Goal: Task Accomplishment & Management: Use online tool/utility

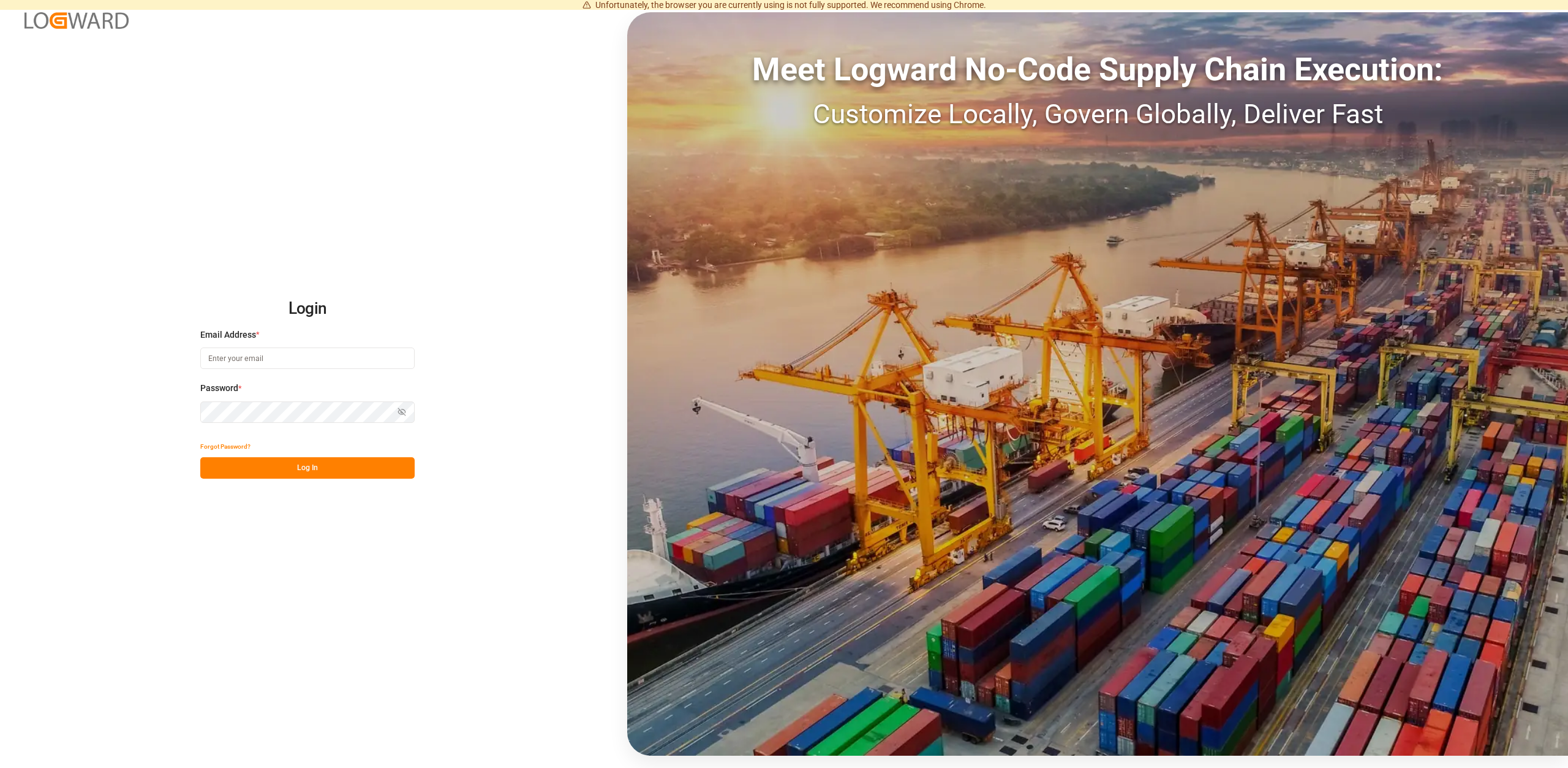
type input "Vertrieb-CFK@k-plus-s.com"
click at [291, 473] on button "Log In" at bounding box center [307, 468] width 214 height 22
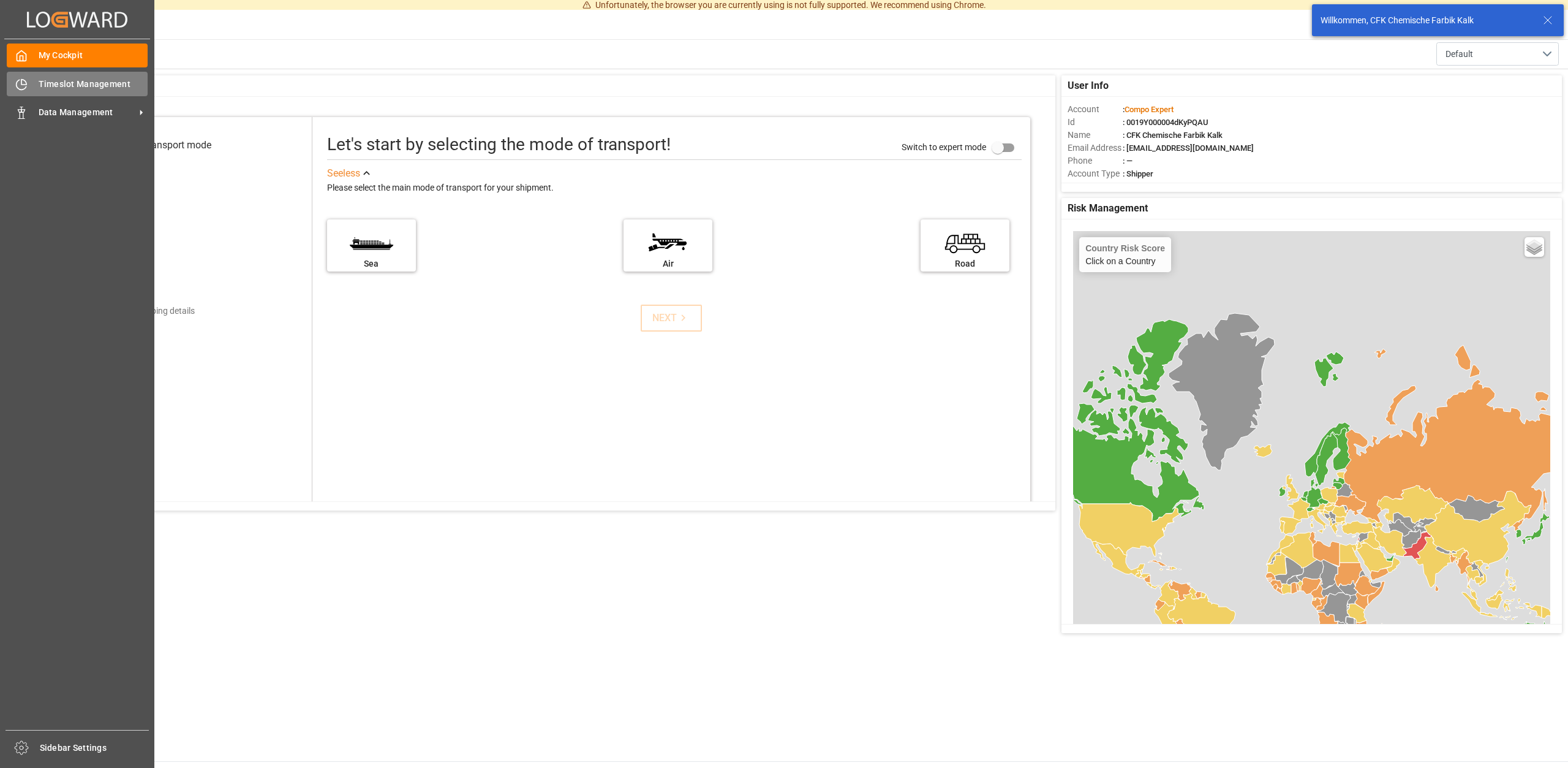
click at [101, 86] on span "Timeslot Management" at bounding box center [94, 84] width 110 height 13
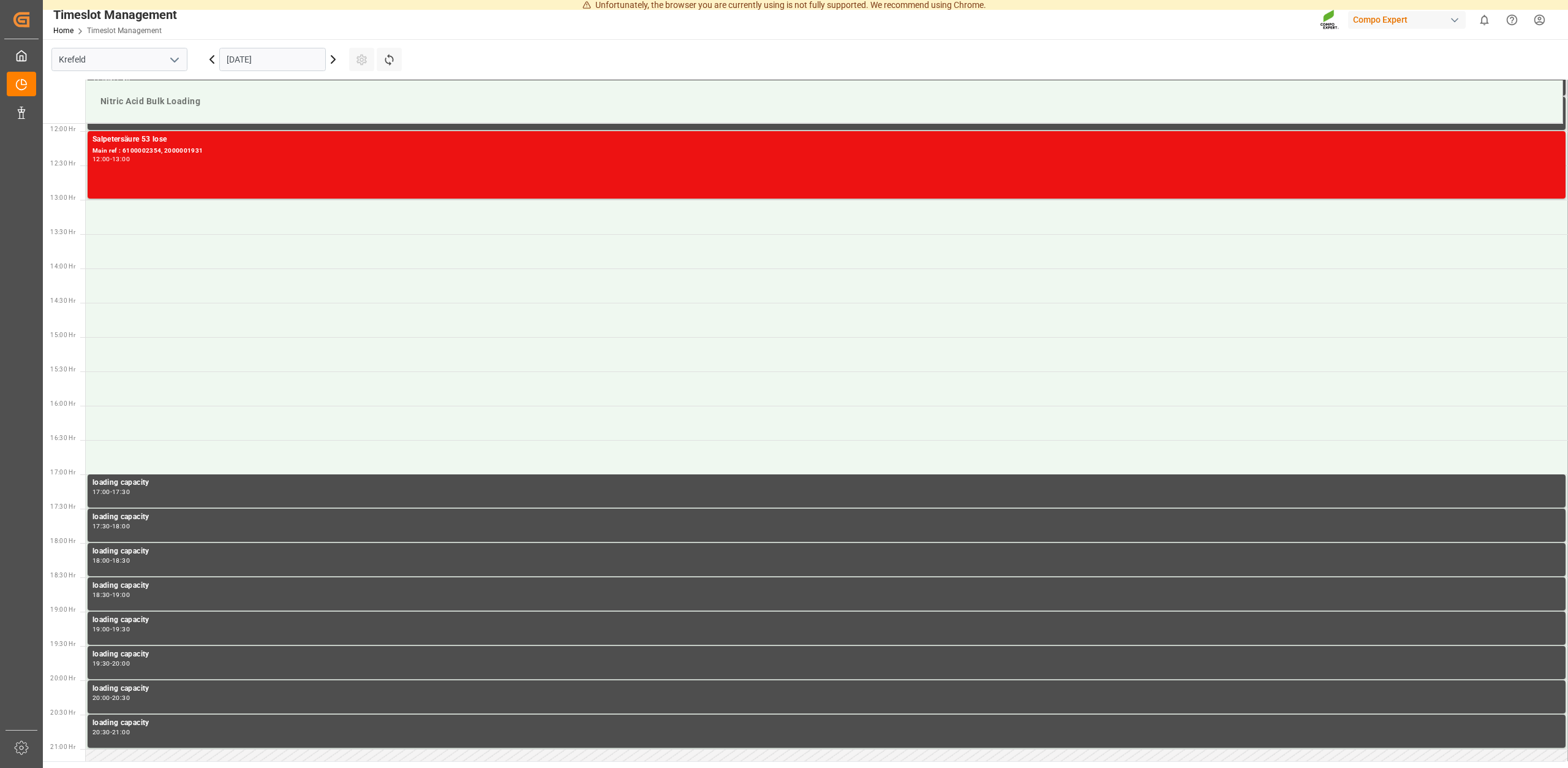
scroll to position [566, 0]
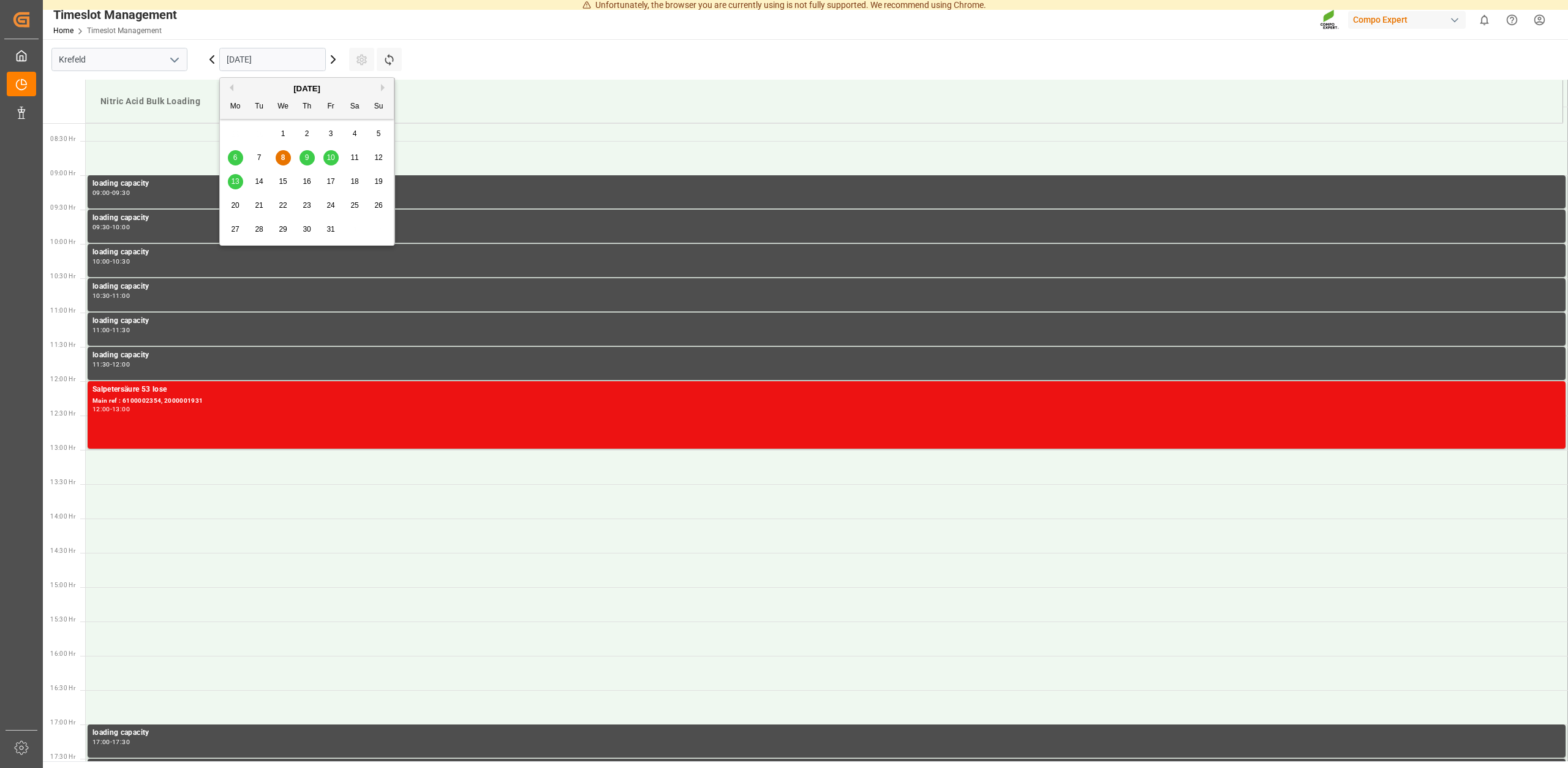
click at [288, 66] on input "[DATE]" at bounding box center [272, 59] width 107 height 23
click at [311, 158] on div "9" at bounding box center [307, 157] width 16 height 15
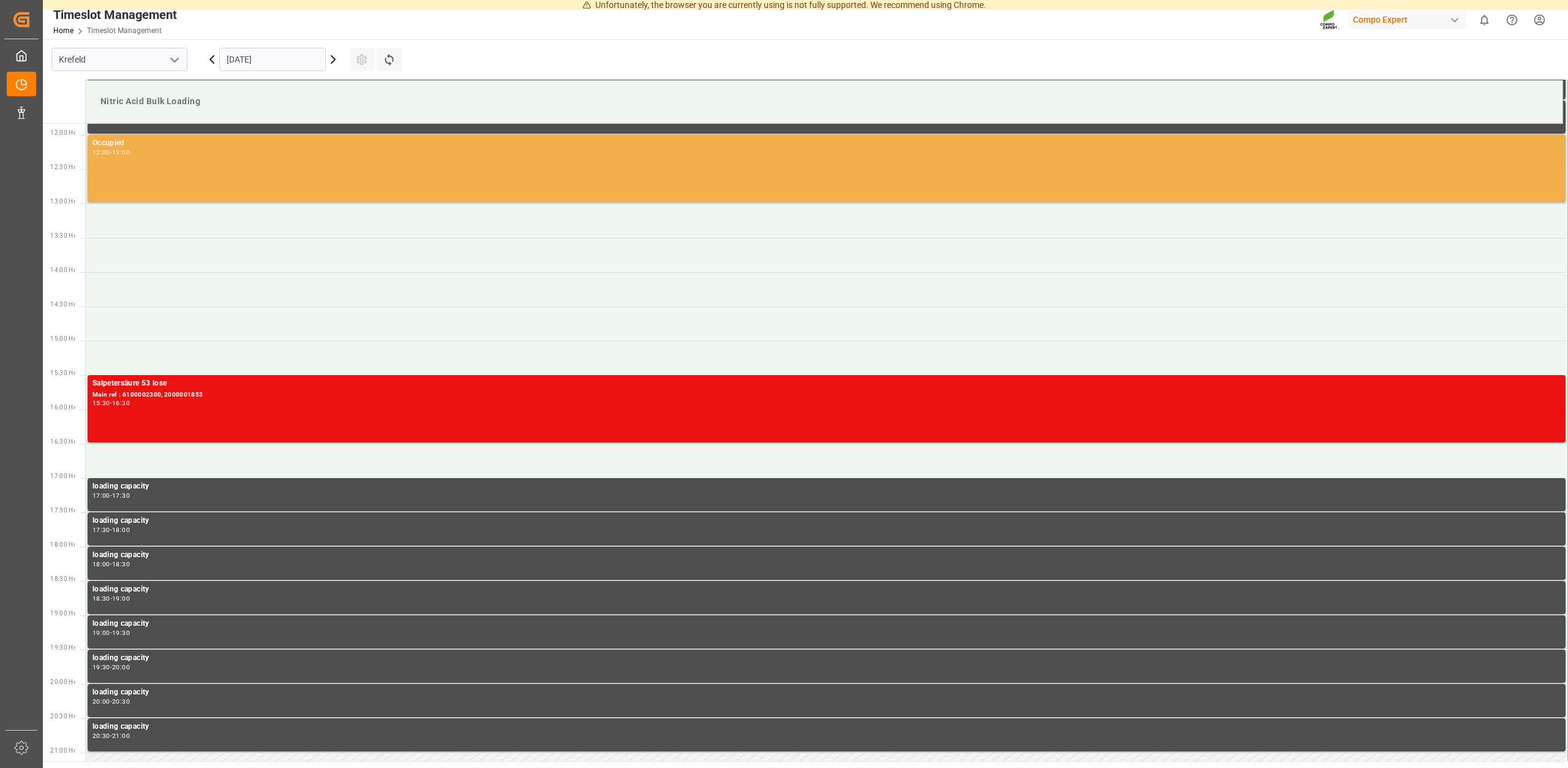
scroll to position [816, 0]
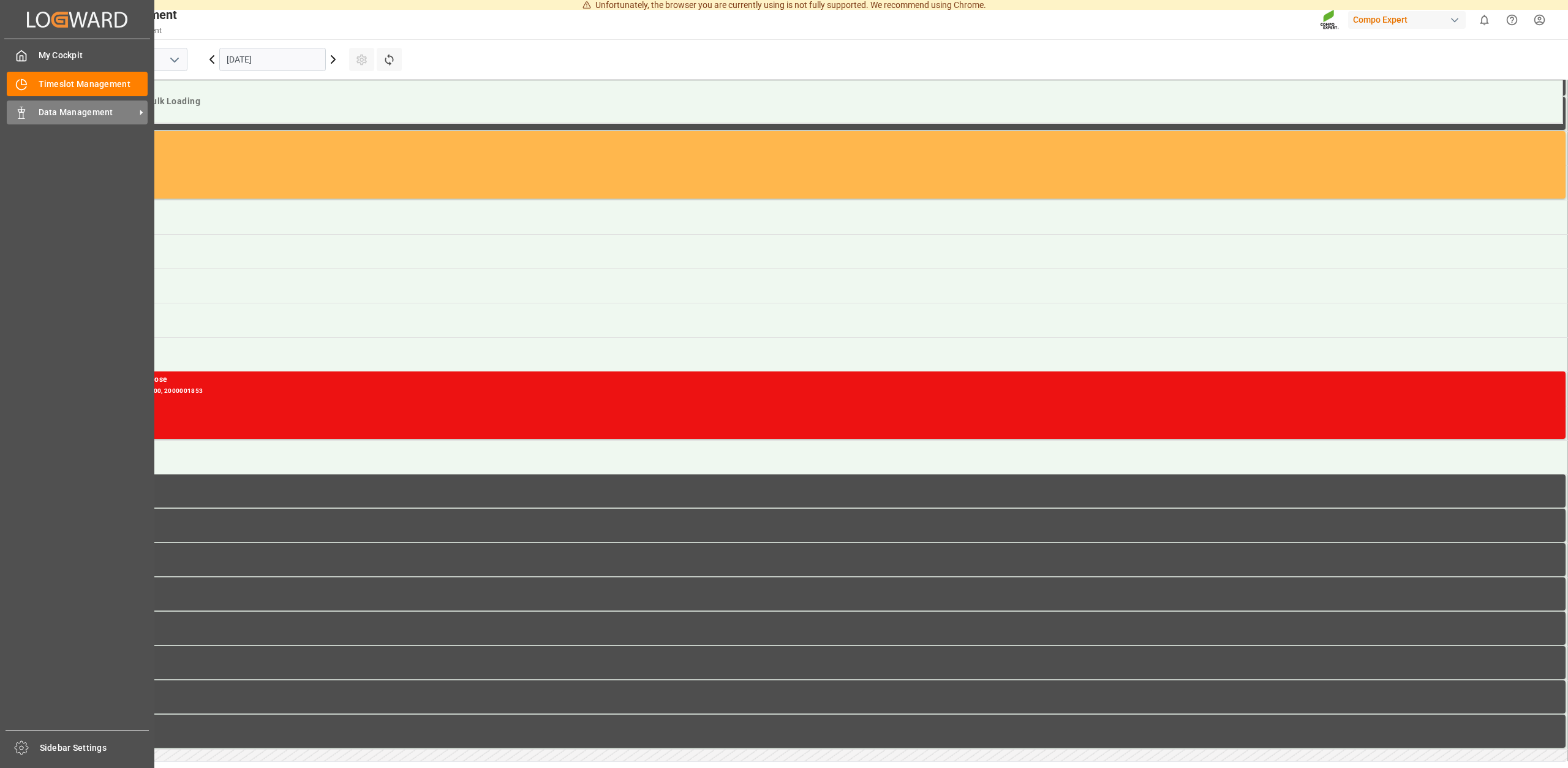
click at [27, 121] on div "Data Management Data Management" at bounding box center [77, 112] width 141 height 24
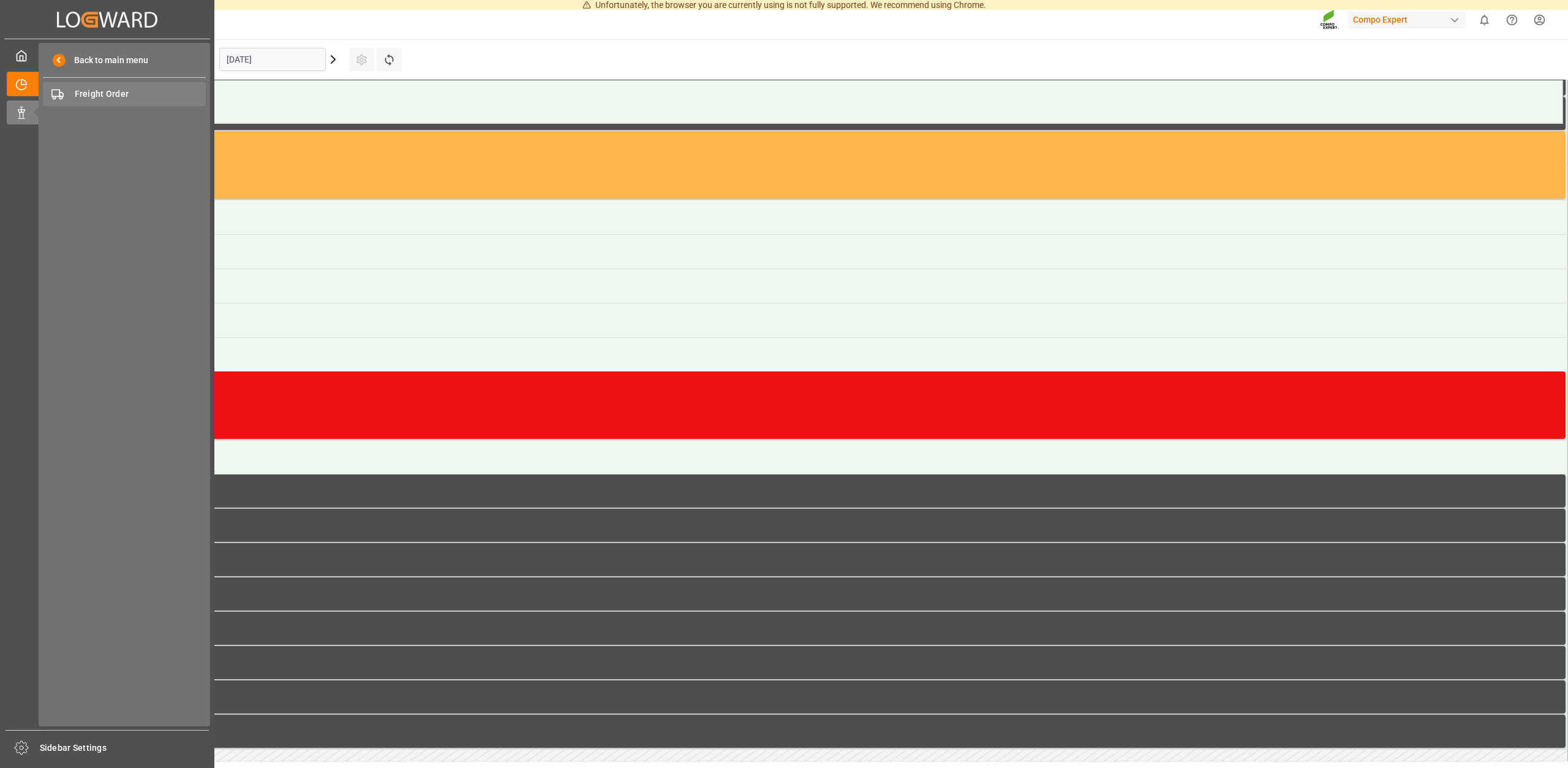
click at [105, 93] on span "Freight Order" at bounding box center [140, 94] width 132 height 13
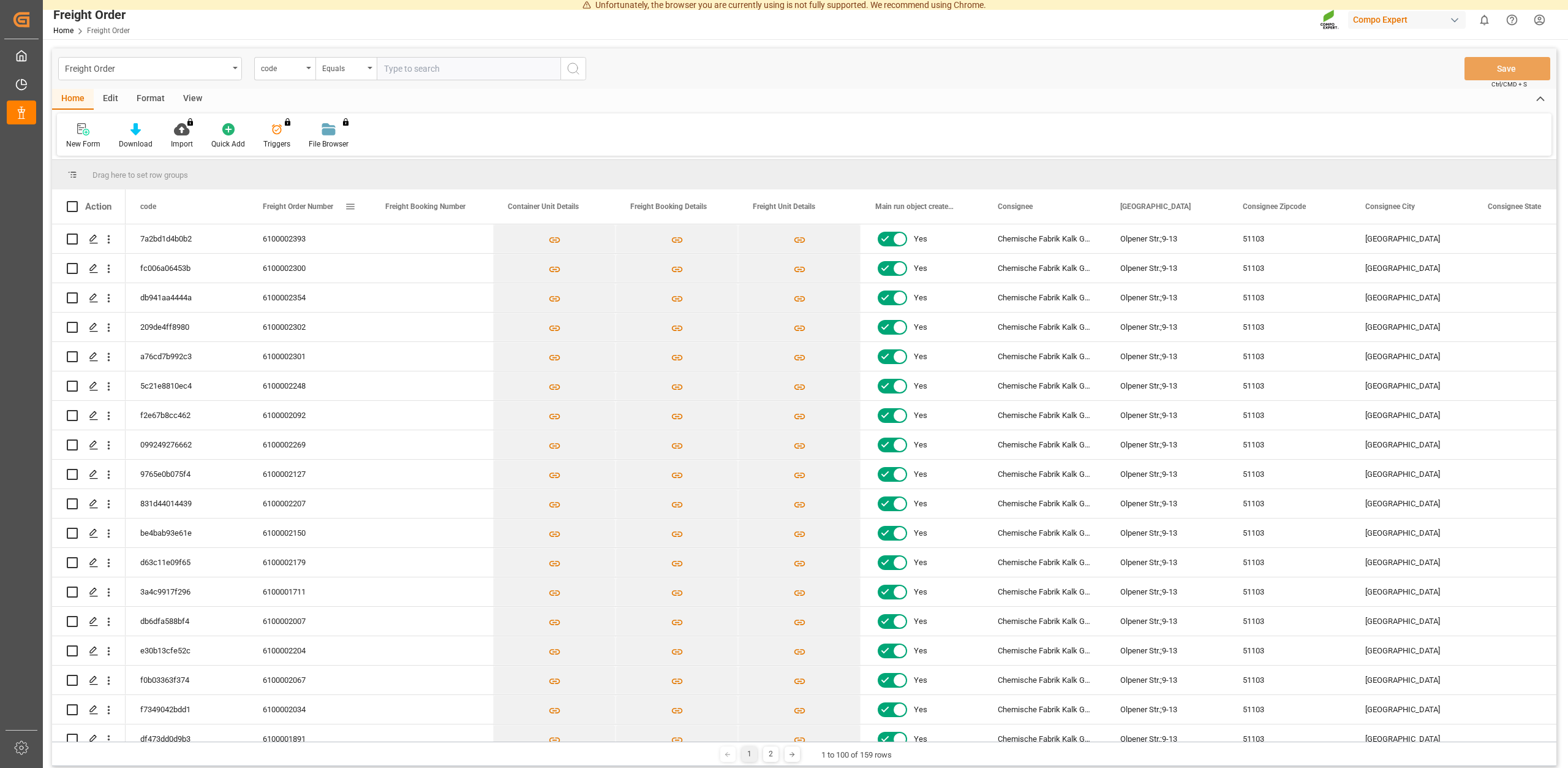
click at [289, 205] on span "Freight Order Number" at bounding box center [298, 206] width 70 height 9
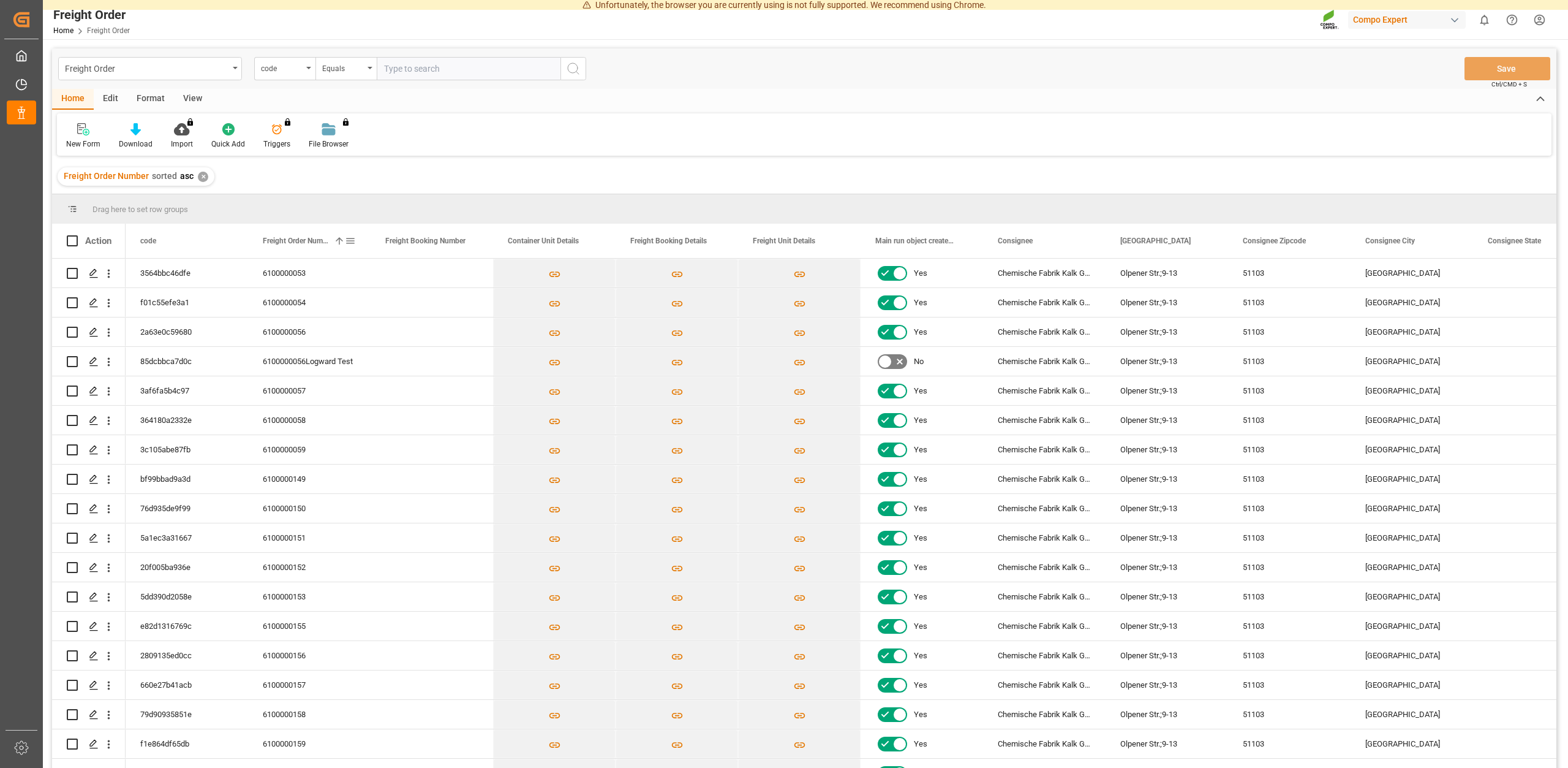
click at [295, 235] on div "Freight Order Number 1" at bounding box center [303, 241] width 82 height 34
click at [92, 508] on icon "Press SPACE to select this row." at bounding box center [94, 508] width 10 height 10
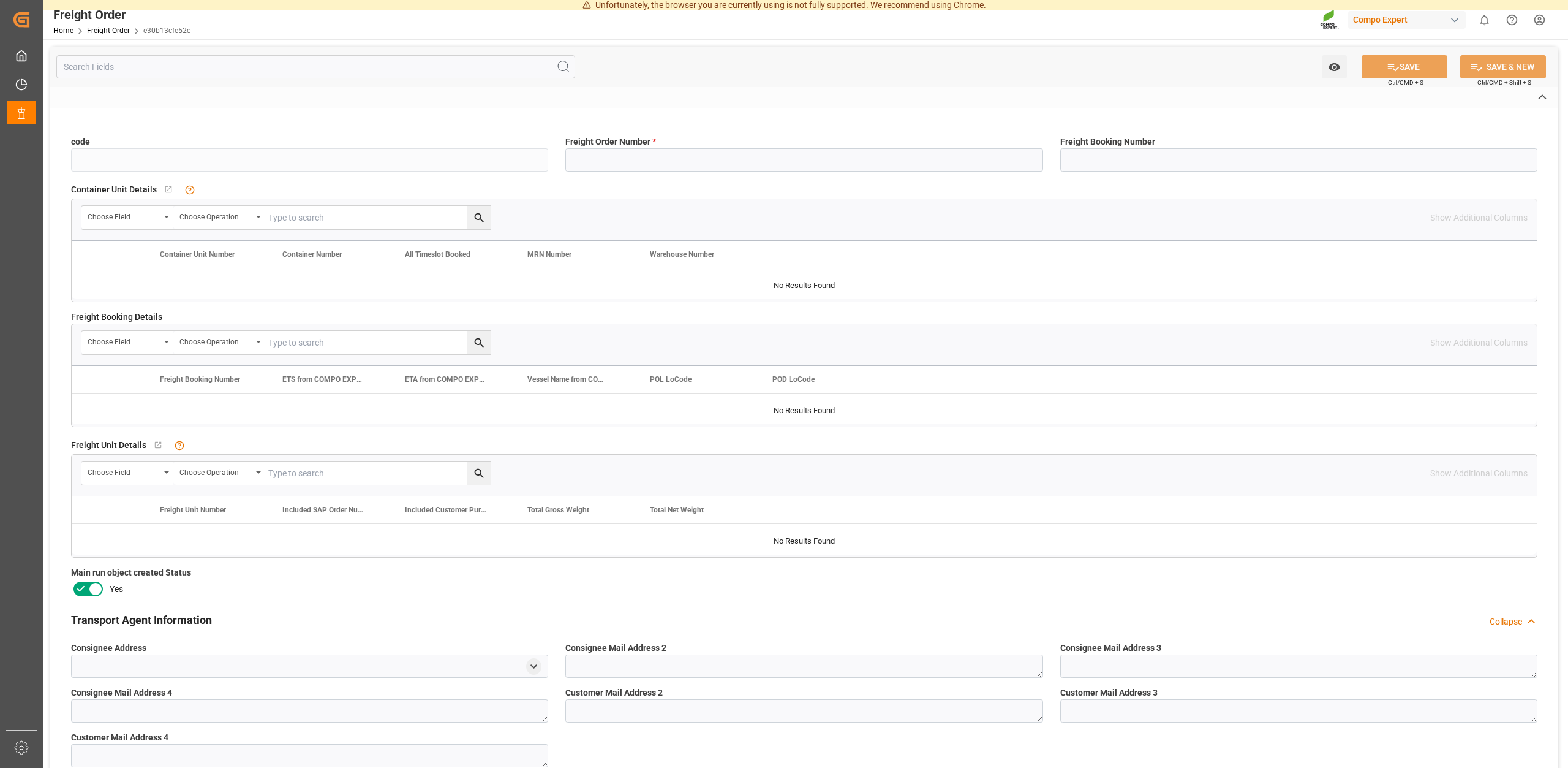
type input "e30b13cfe52c"
type input "6100002204"
type input "No"
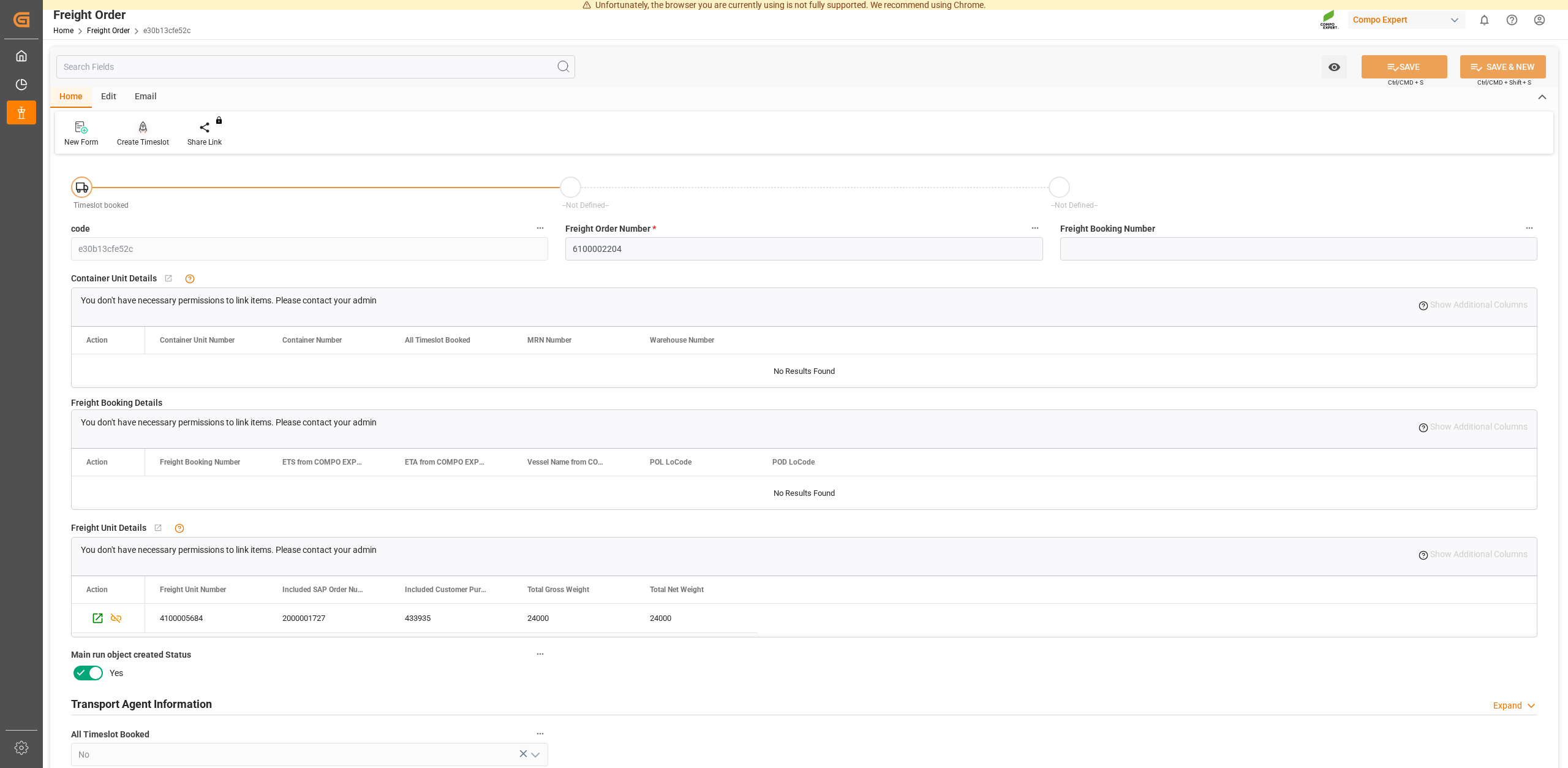
click at [148, 143] on div "Create Timeslot" at bounding box center [143, 142] width 52 height 11
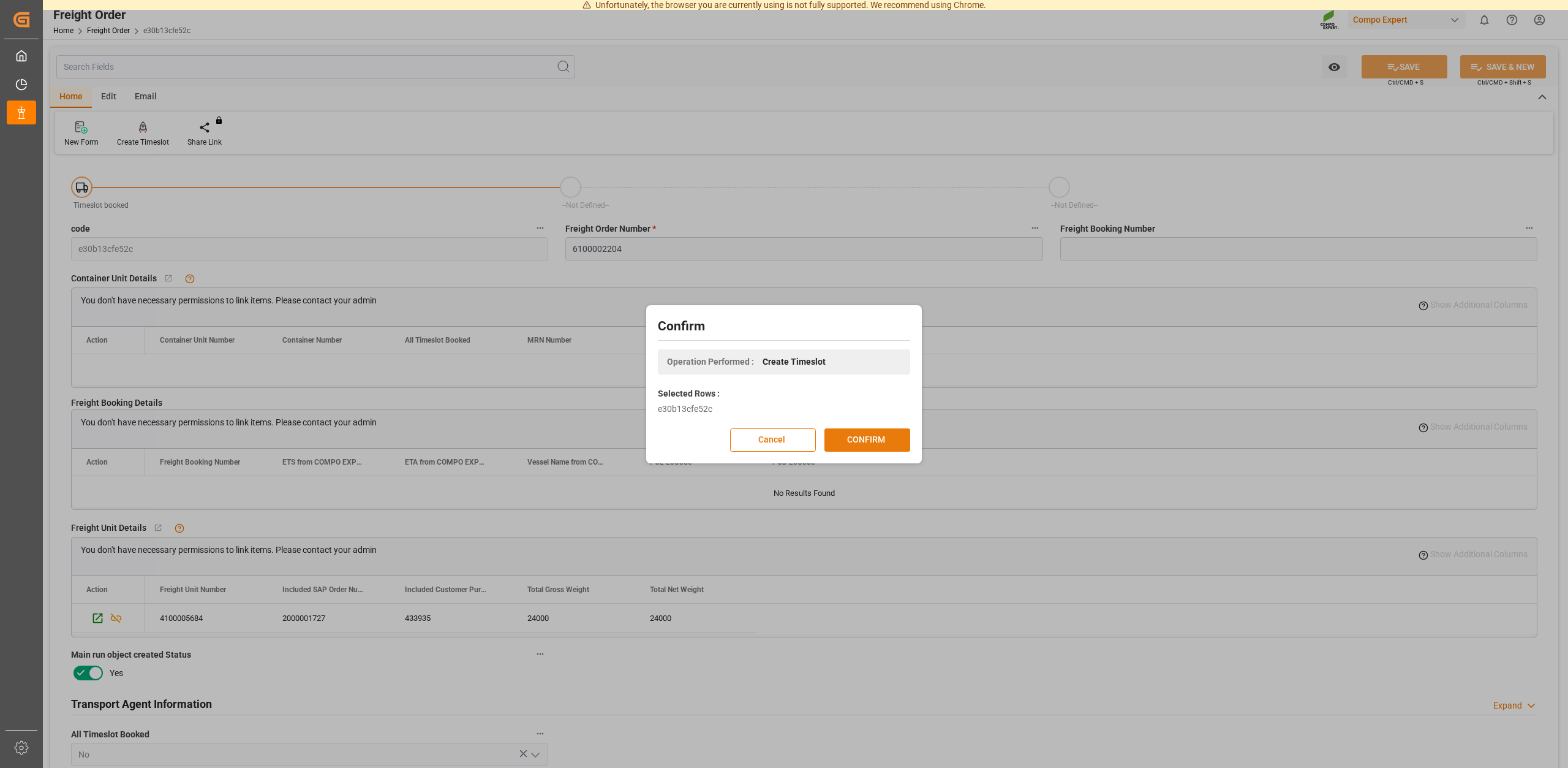
click at [871, 445] on button "CONFIRM" at bounding box center [867, 440] width 86 height 23
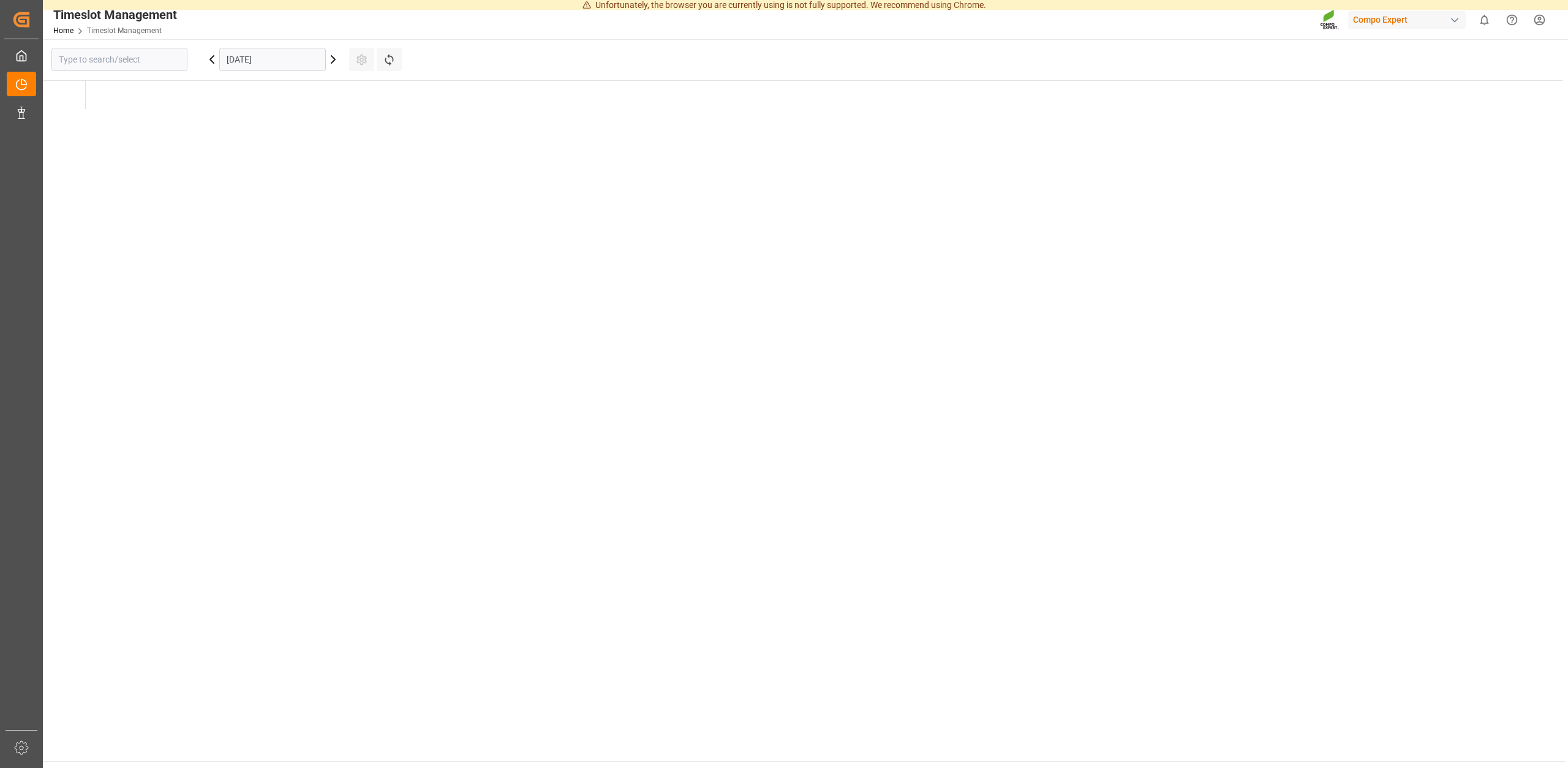
type input "Krefeld"
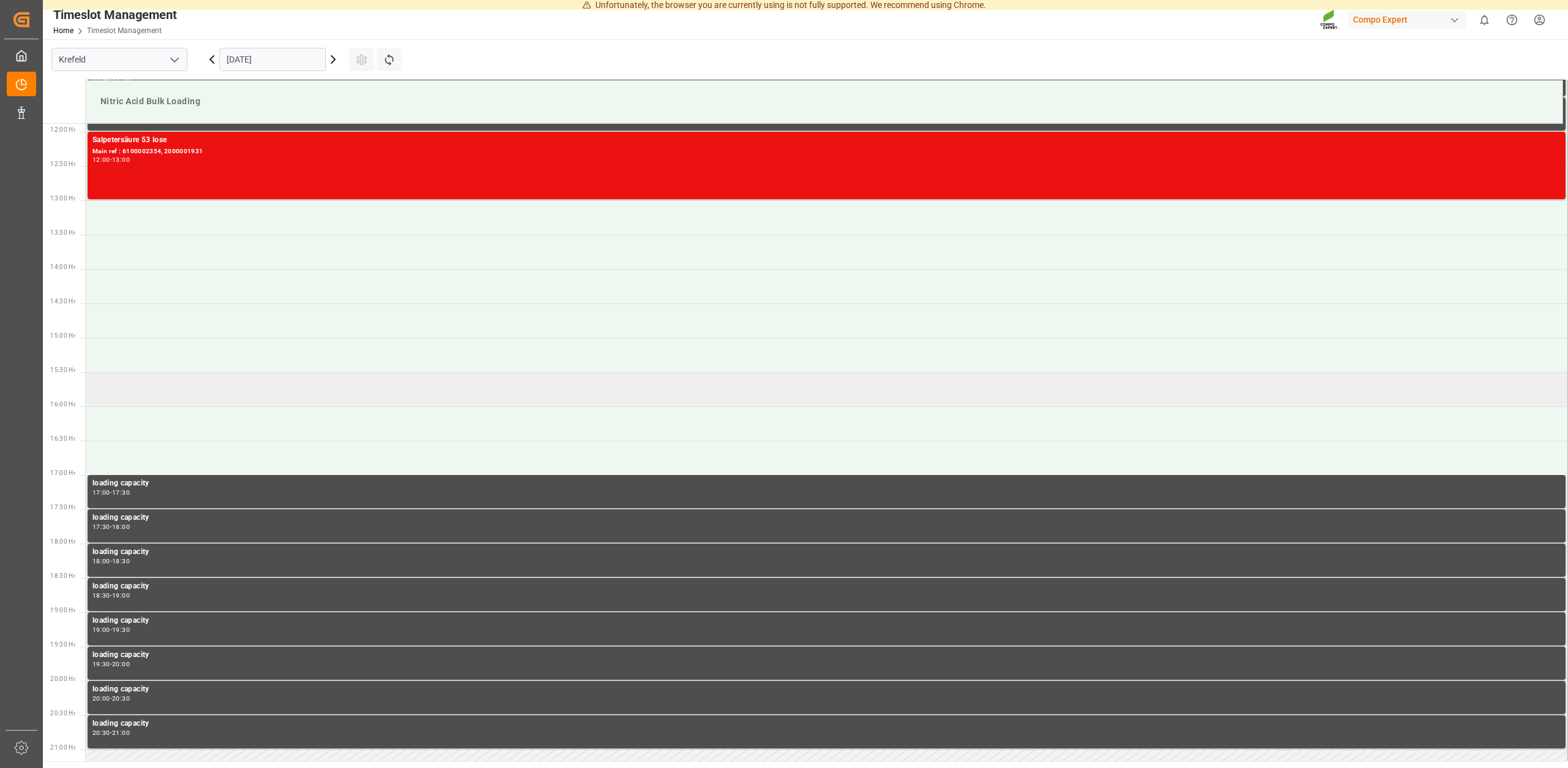
scroll to position [816, 0]
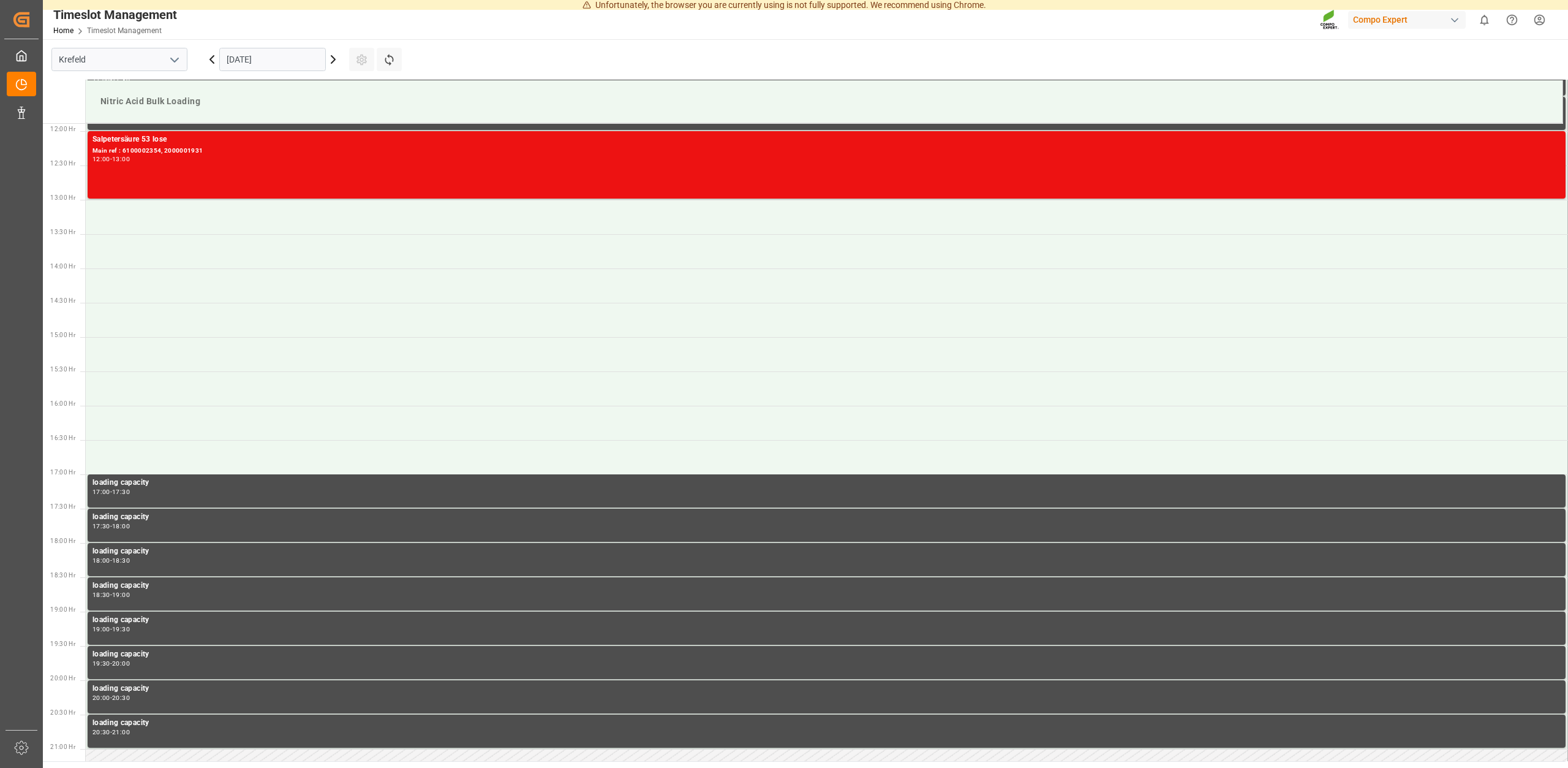
click at [330, 58] on icon at bounding box center [333, 59] width 15 height 15
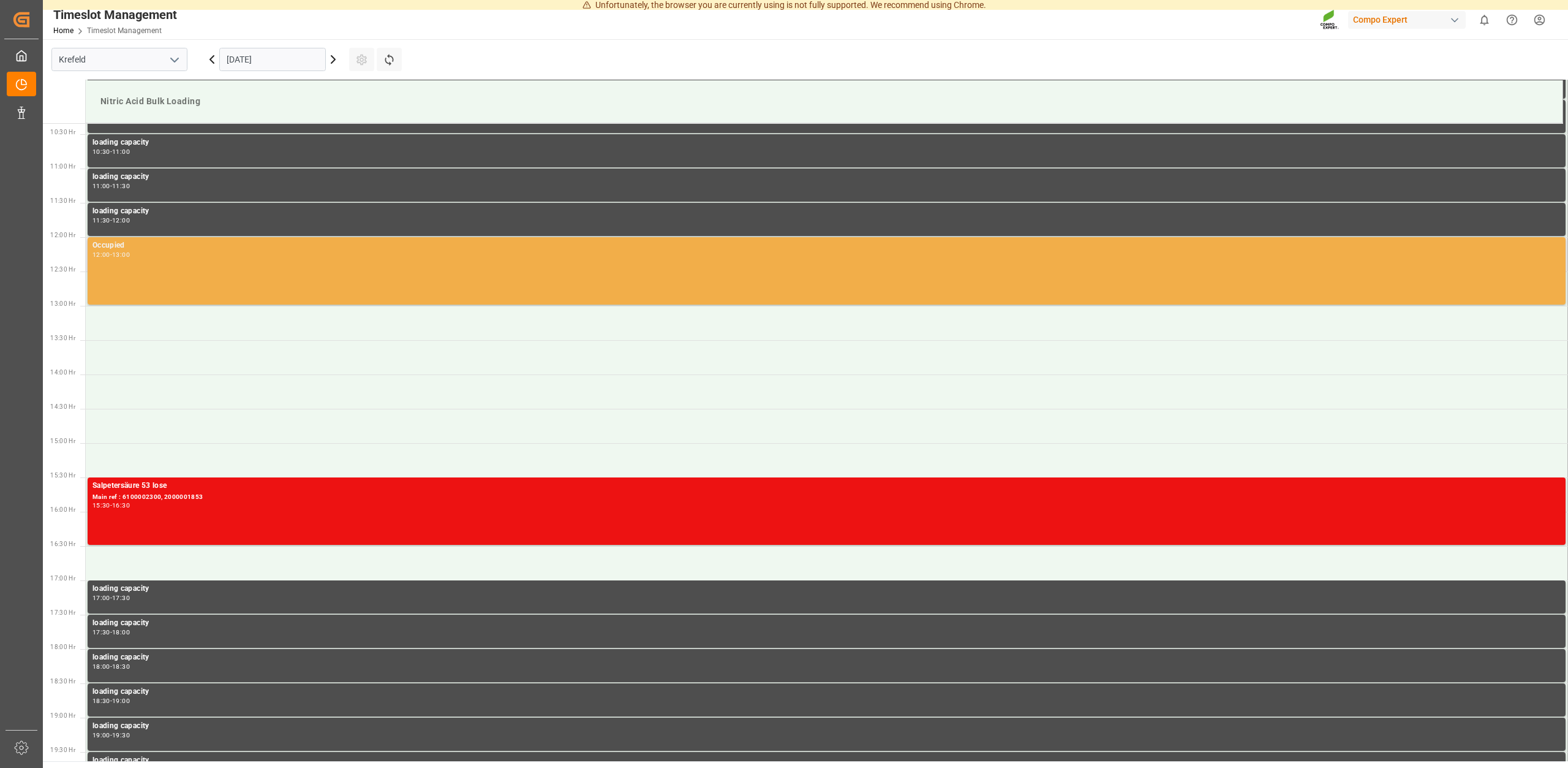
scroll to position [628, 0]
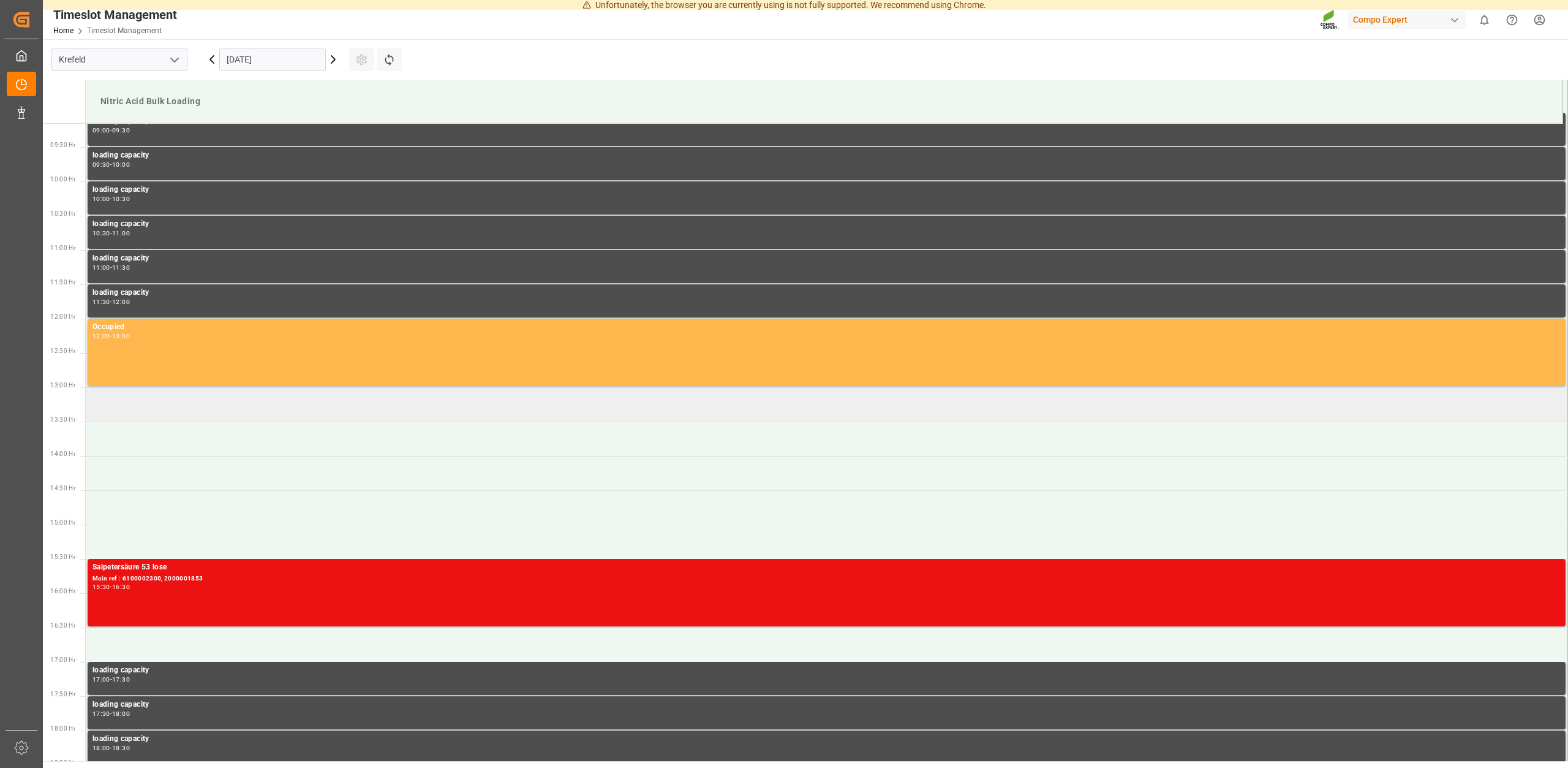
click at [151, 405] on td at bounding box center [827, 405] width 1482 height 34
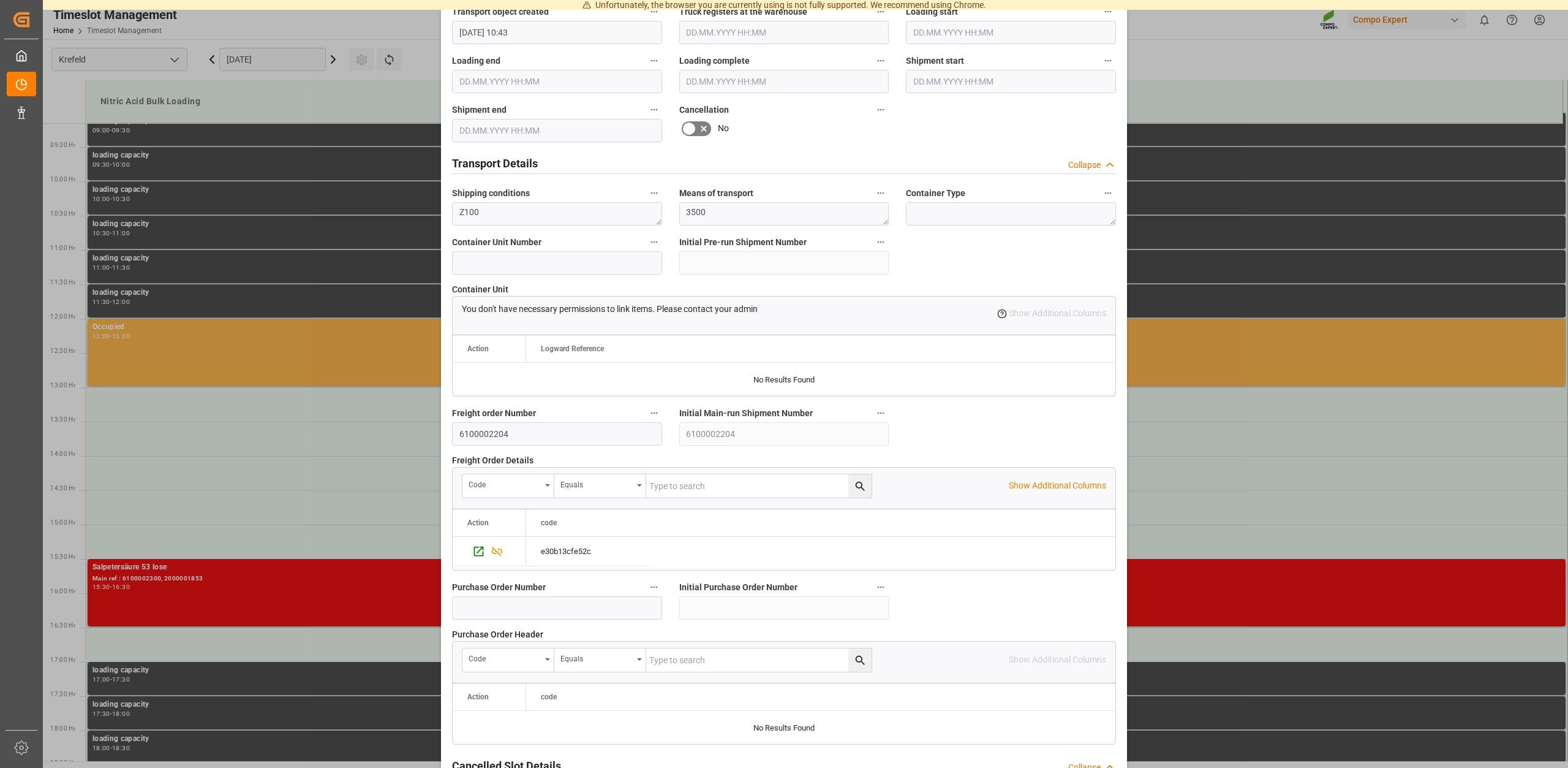
scroll to position [930, 0]
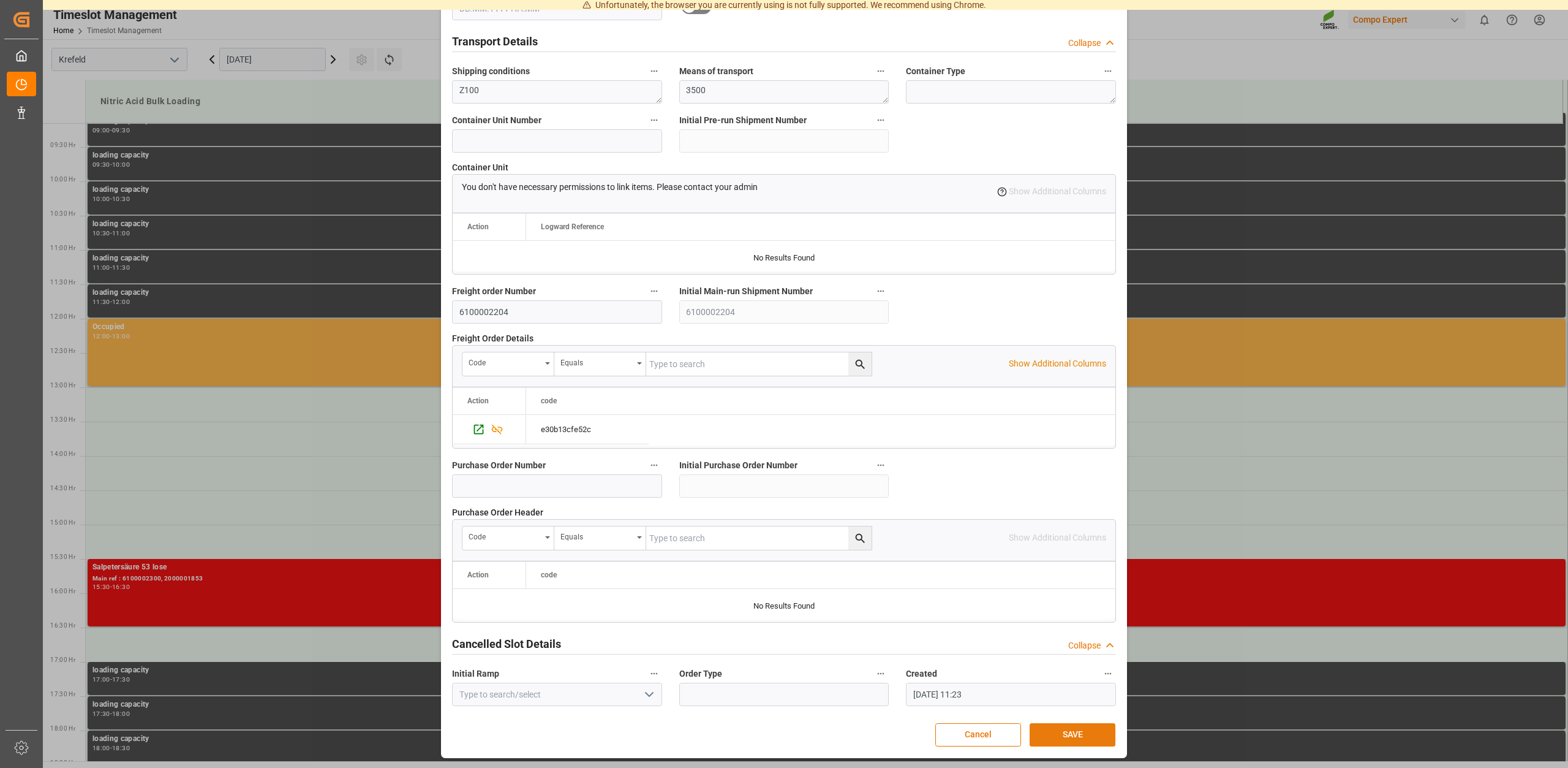
click at [1064, 729] on button "SAVE" at bounding box center [1072, 735] width 86 height 23
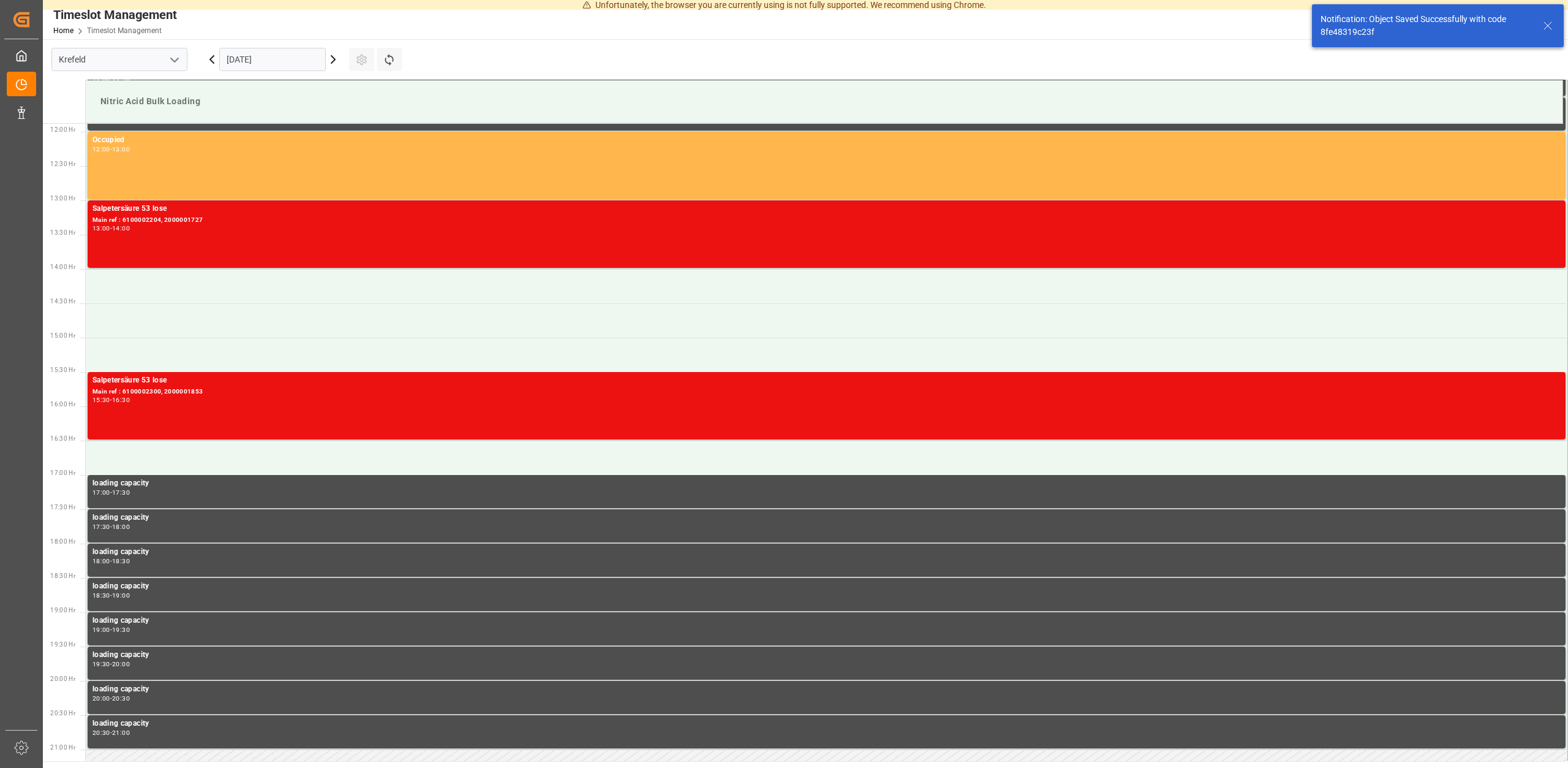
scroll to position [816, 0]
